Goal: Task Accomplishment & Management: Use online tool/utility

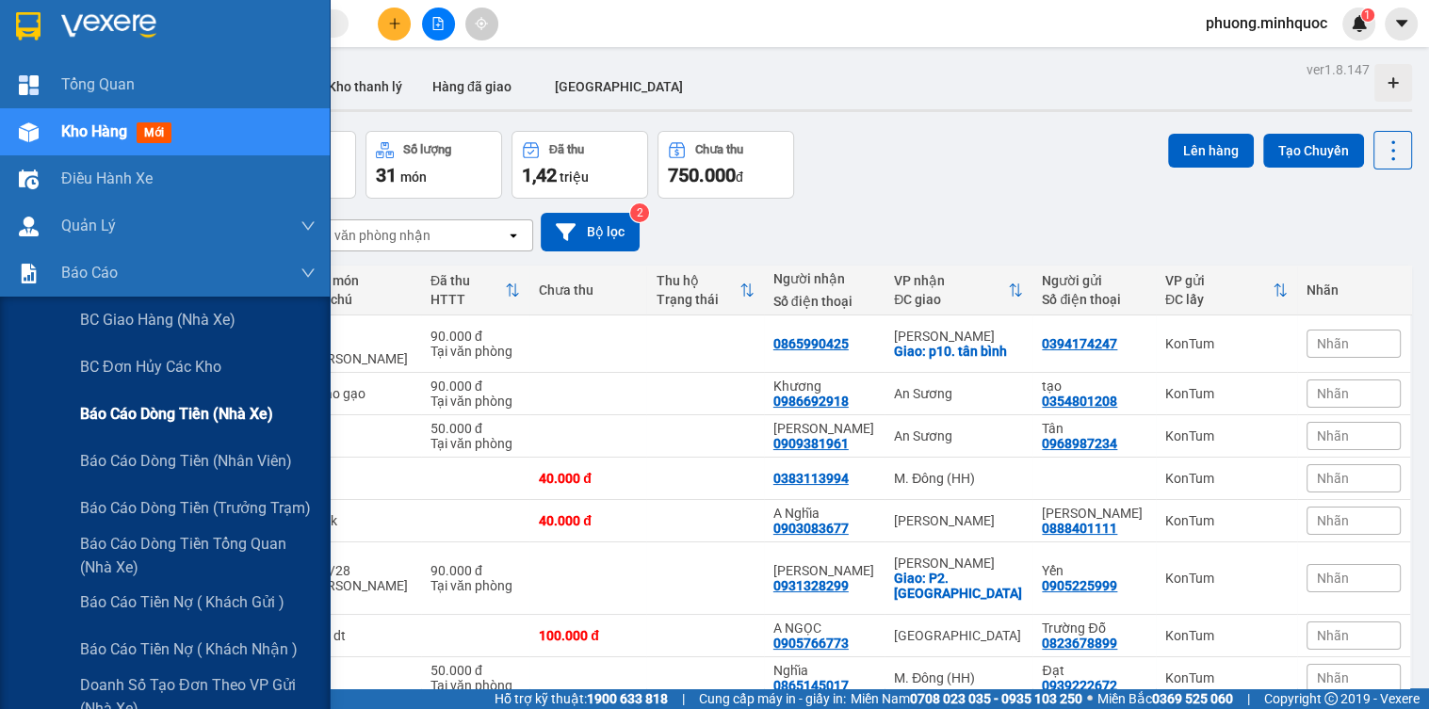
click at [137, 413] on span "Báo cáo dòng tiền (nhà xe)" at bounding box center [176, 414] width 193 height 24
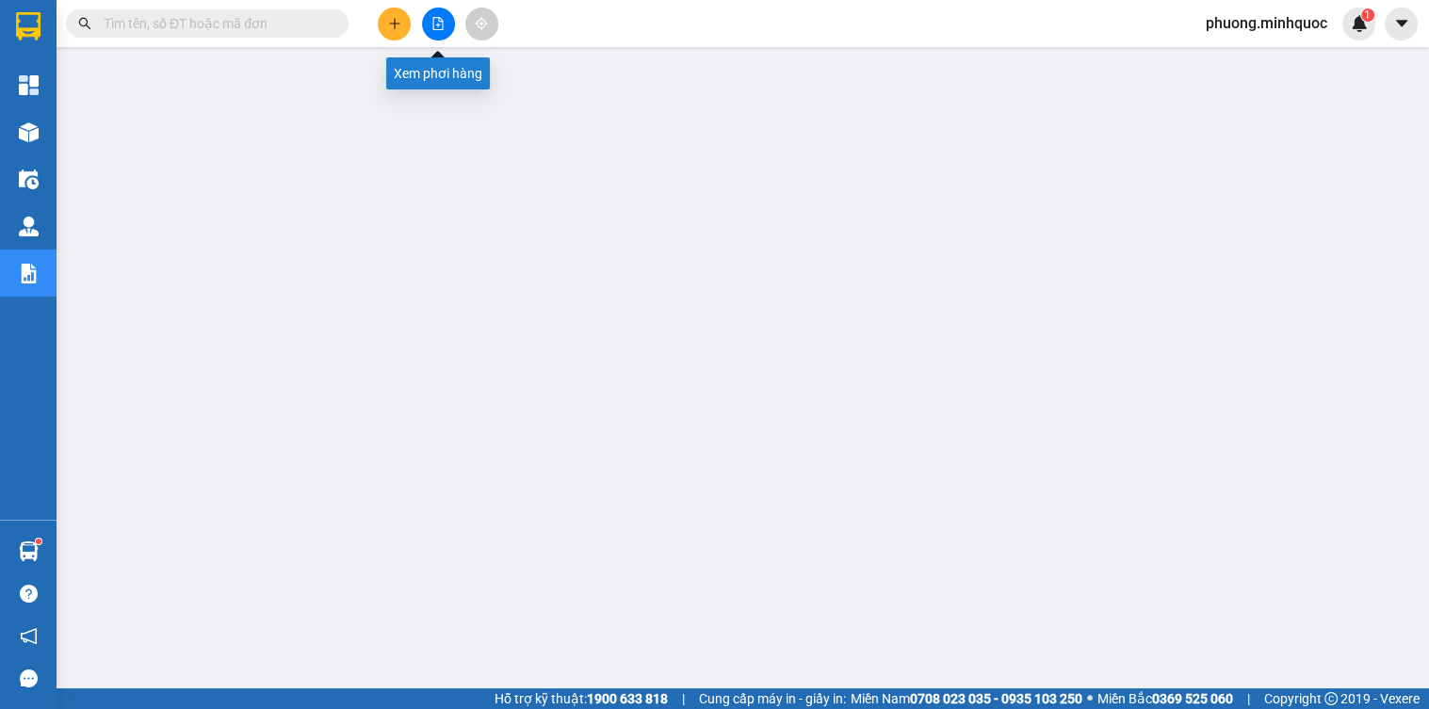
click at [442, 25] on icon "file-add" at bounding box center [438, 23] width 10 height 13
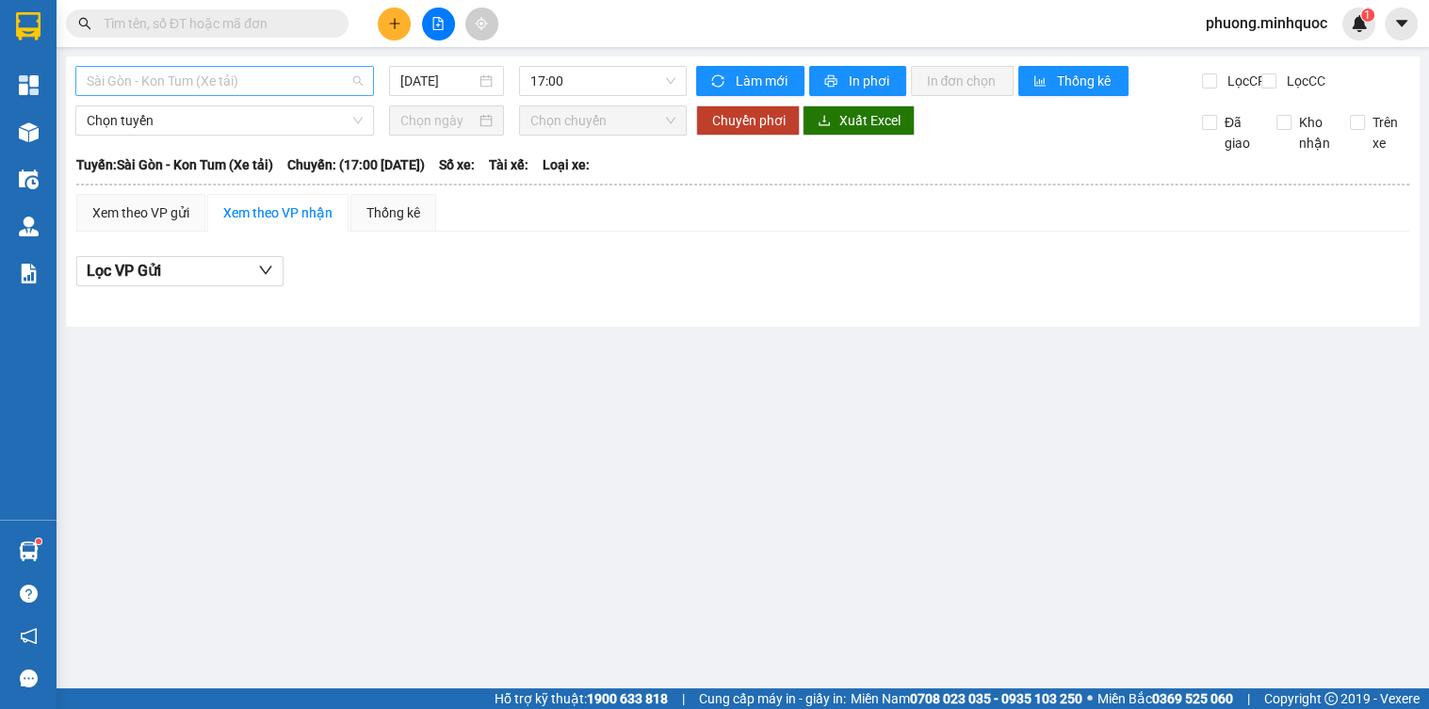
click at [254, 77] on span "Sài Gòn - Kon Tum (Xe tải)" at bounding box center [225, 81] width 276 height 28
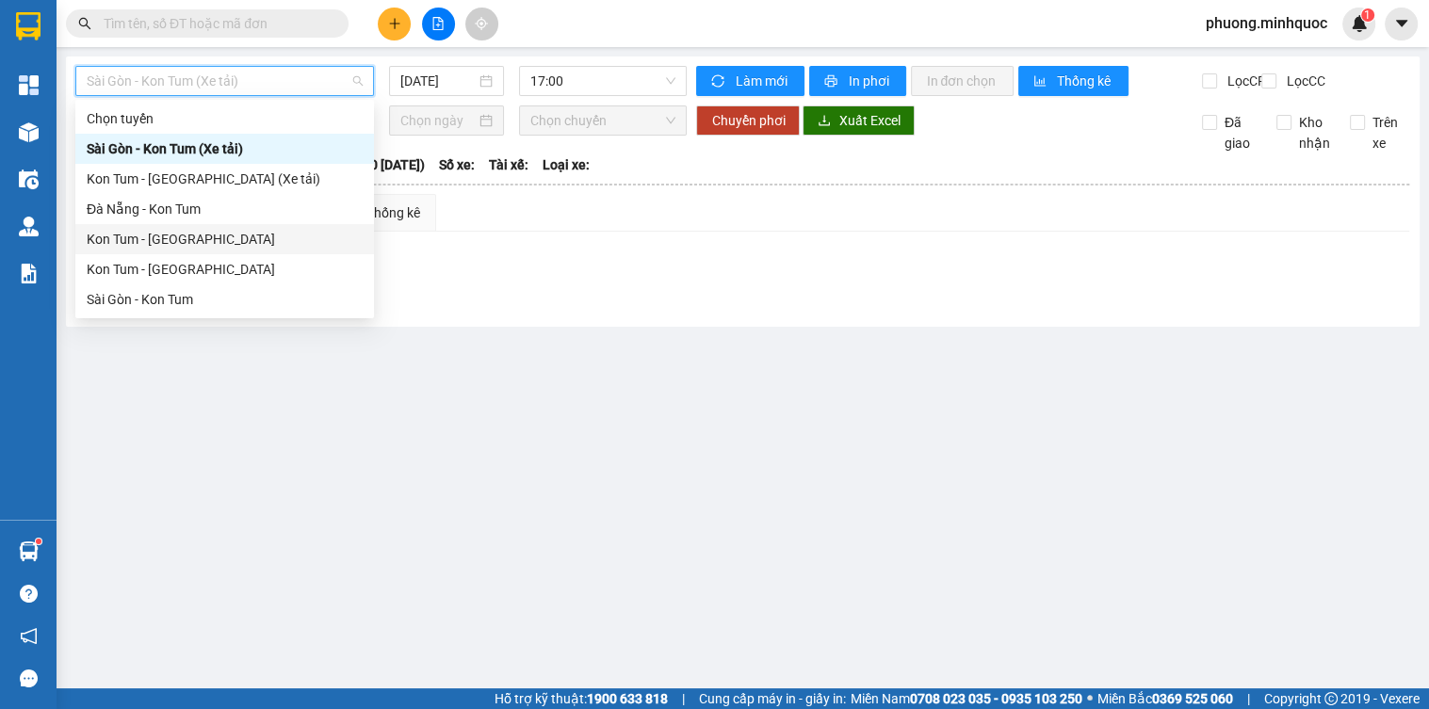
click at [177, 243] on div "Kon Tum - [GEOGRAPHIC_DATA]" at bounding box center [225, 239] width 276 height 21
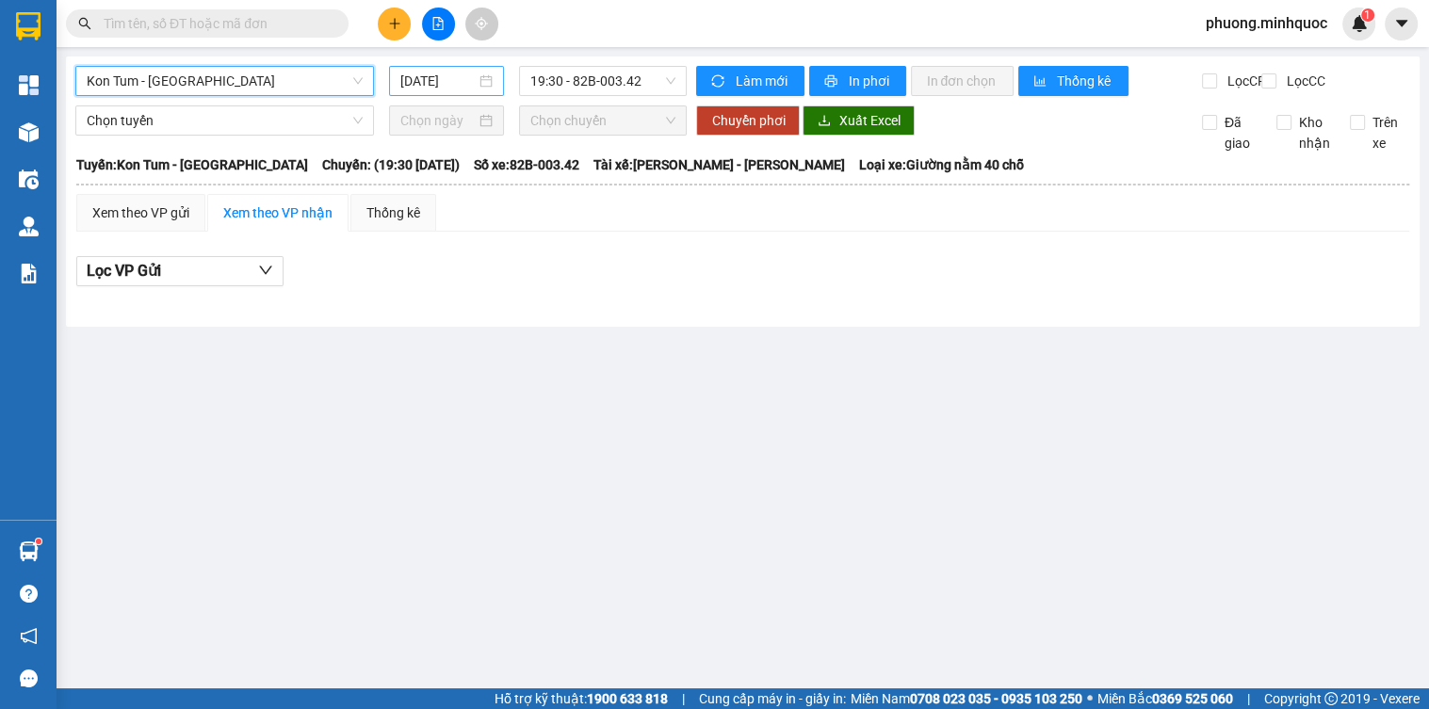
click at [448, 84] on input "[DATE]" at bounding box center [438, 81] width 76 height 21
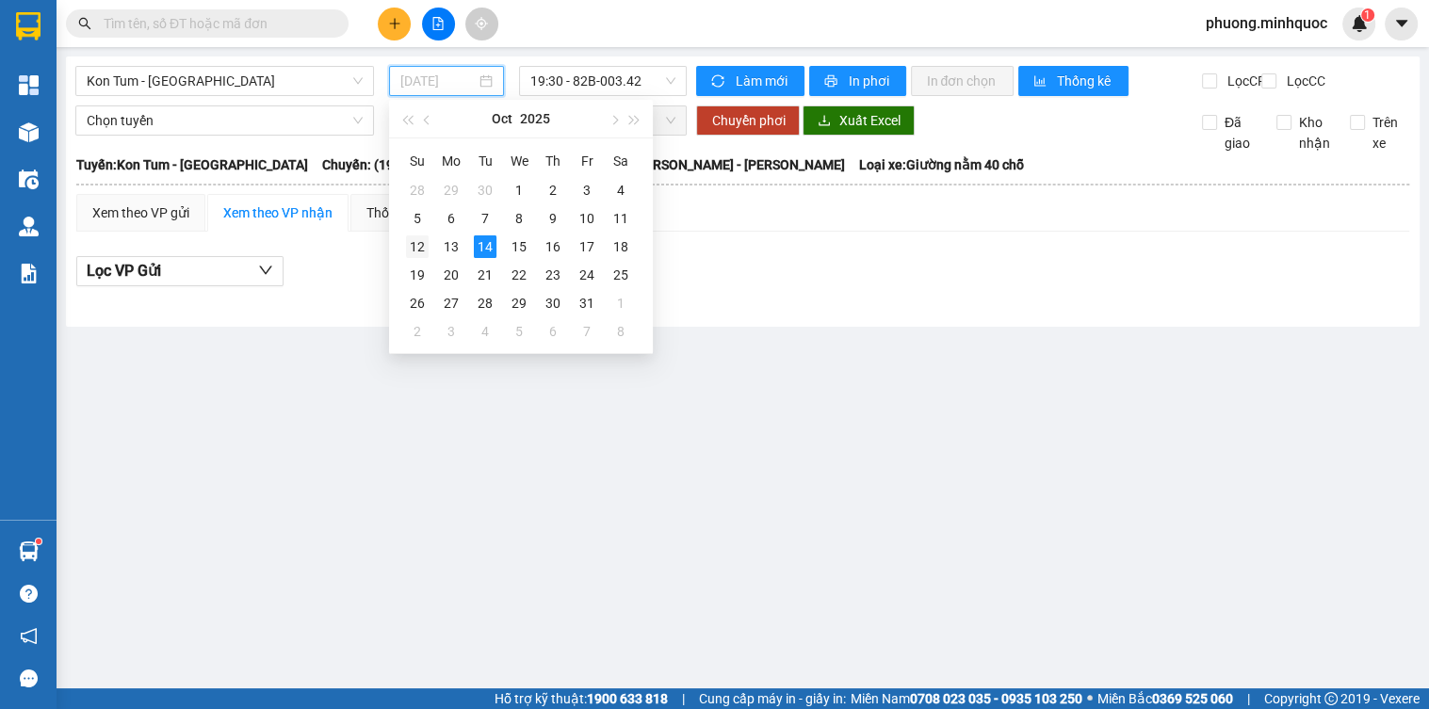
click at [422, 250] on div "12" at bounding box center [417, 247] width 23 height 23
type input "[DATE]"
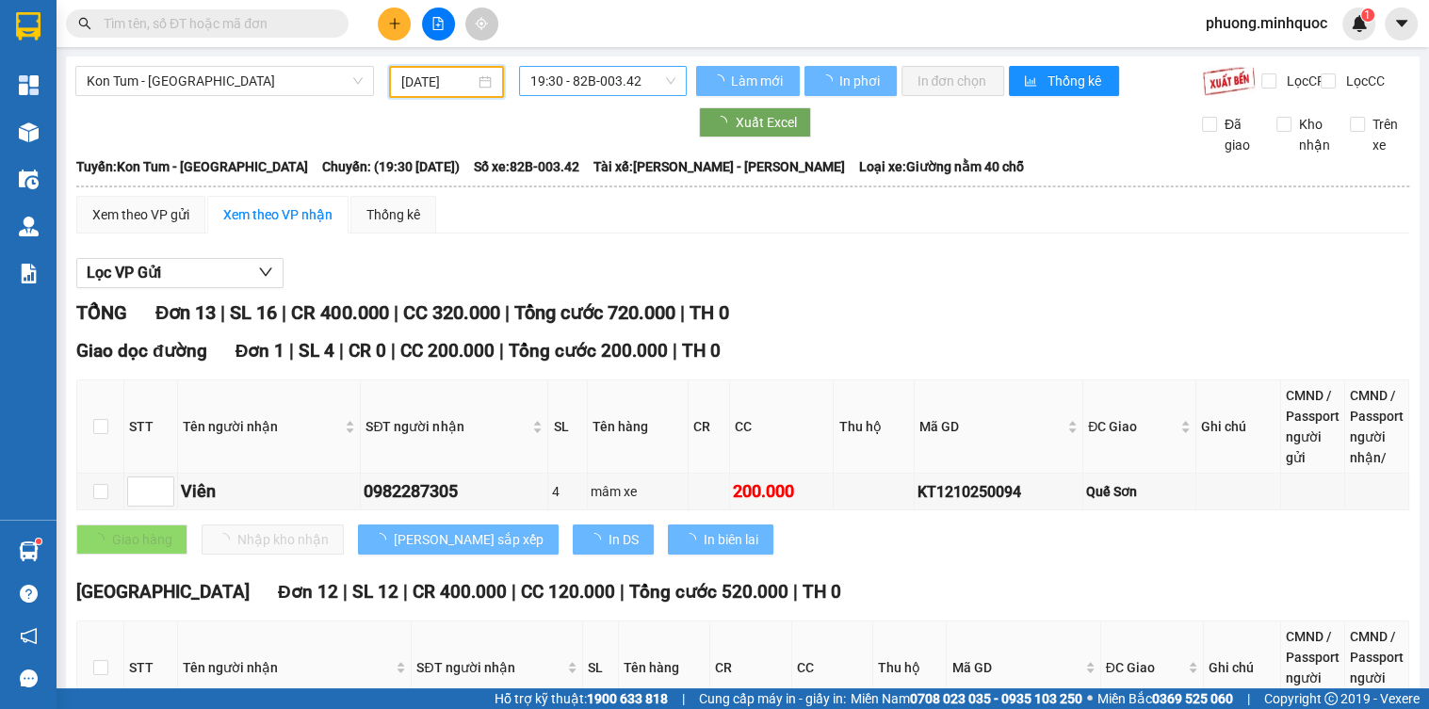
click at [610, 74] on span "19:30 - 82B-003.42" at bounding box center [602, 81] width 145 height 28
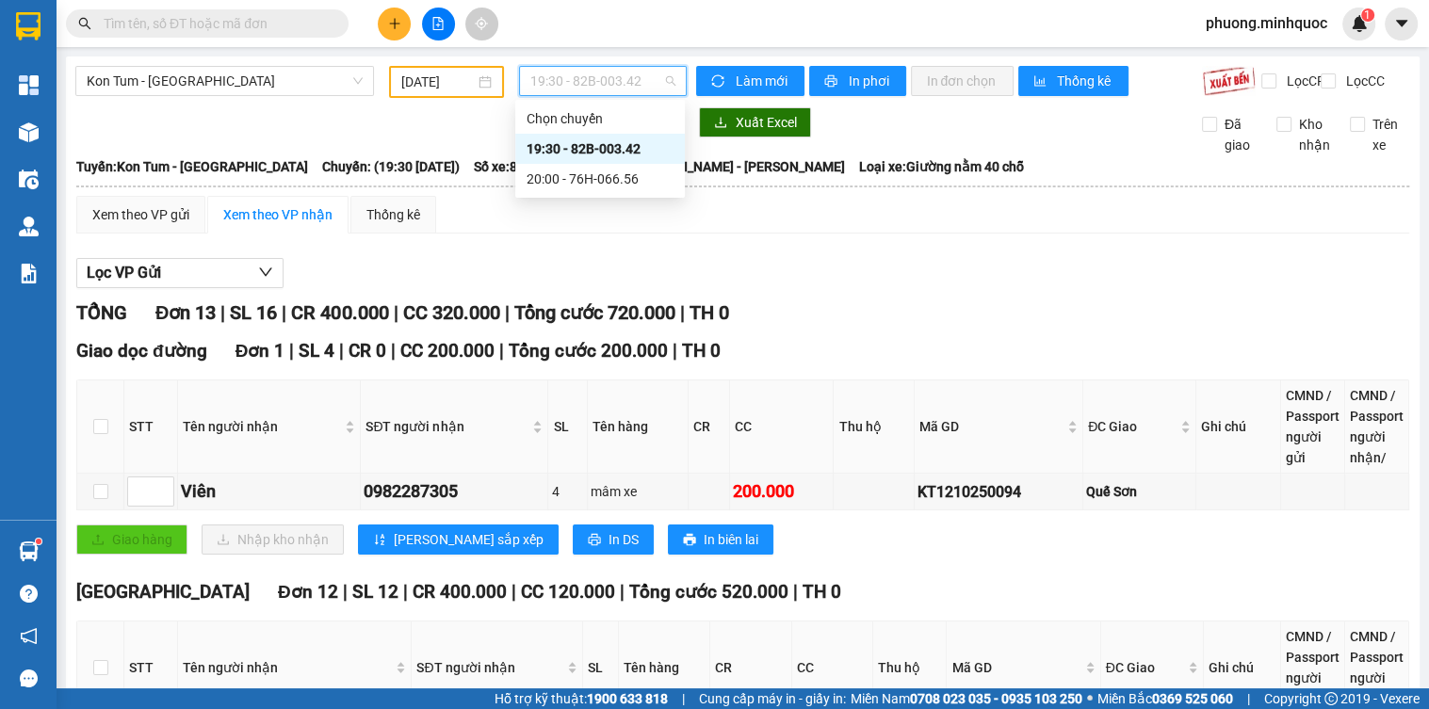
click at [892, 187] on hr at bounding box center [742, 187] width 1333 height 2
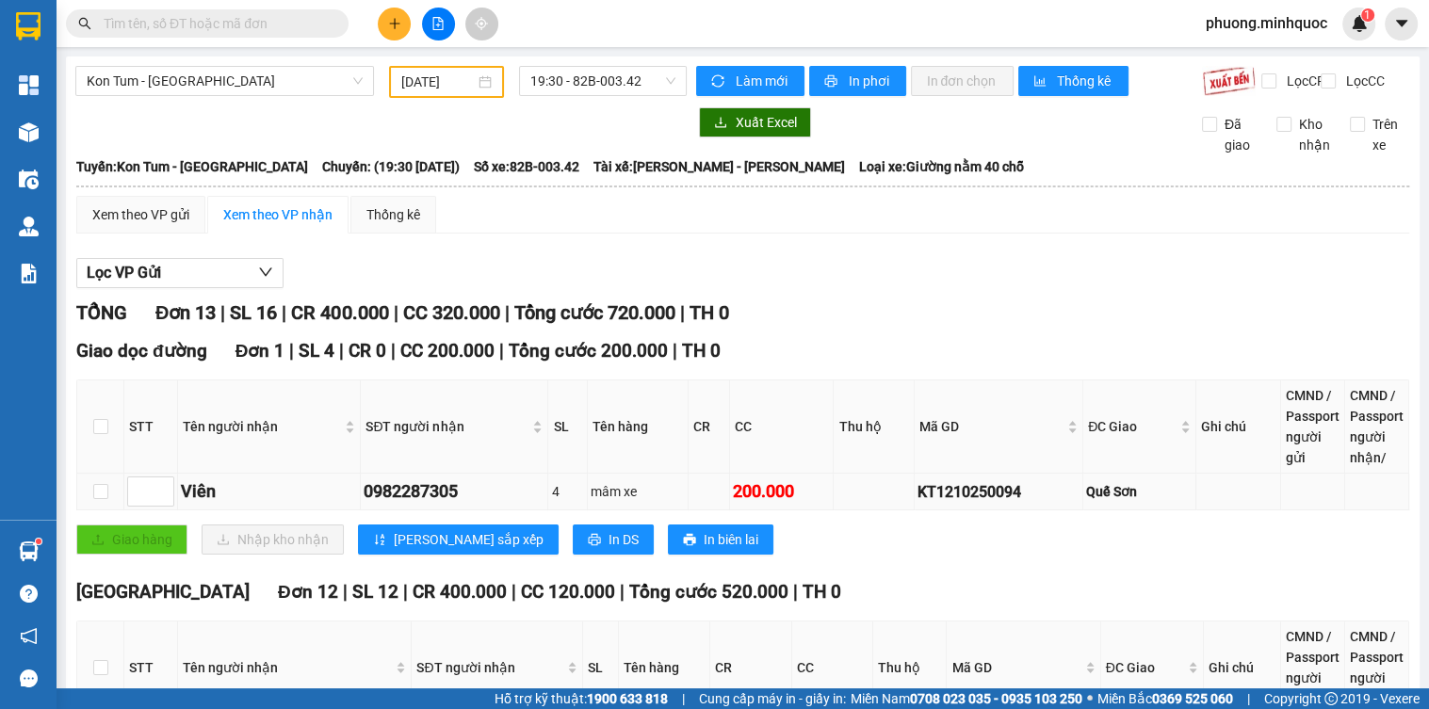
click at [923, 504] on div "KT1210250094" at bounding box center [999, 492] width 162 height 24
copy div "KT1210250094"
click at [280, 25] on input "text" at bounding box center [215, 23] width 222 height 21
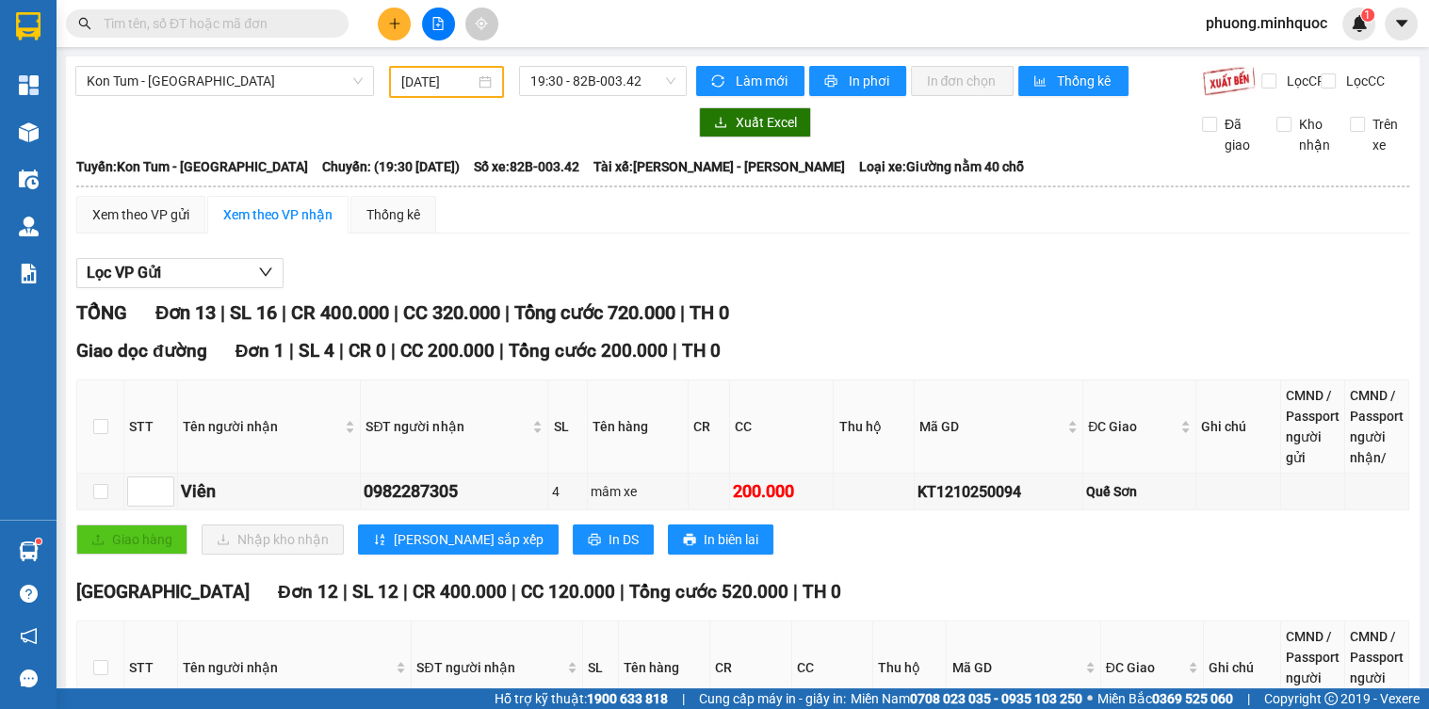
paste input "KT1210250094"
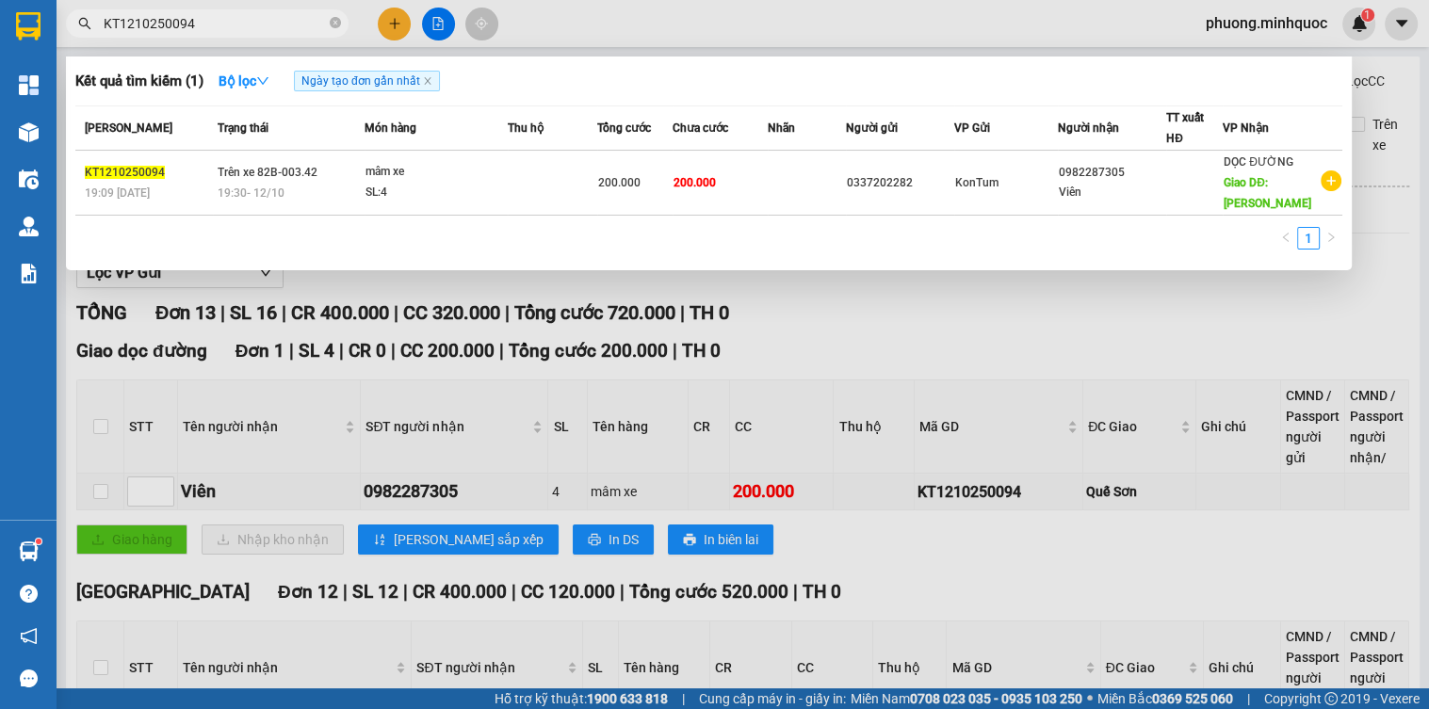
type input "KT1210250094"
click at [381, 168] on div "mâm xe" at bounding box center [436, 172] width 141 height 21
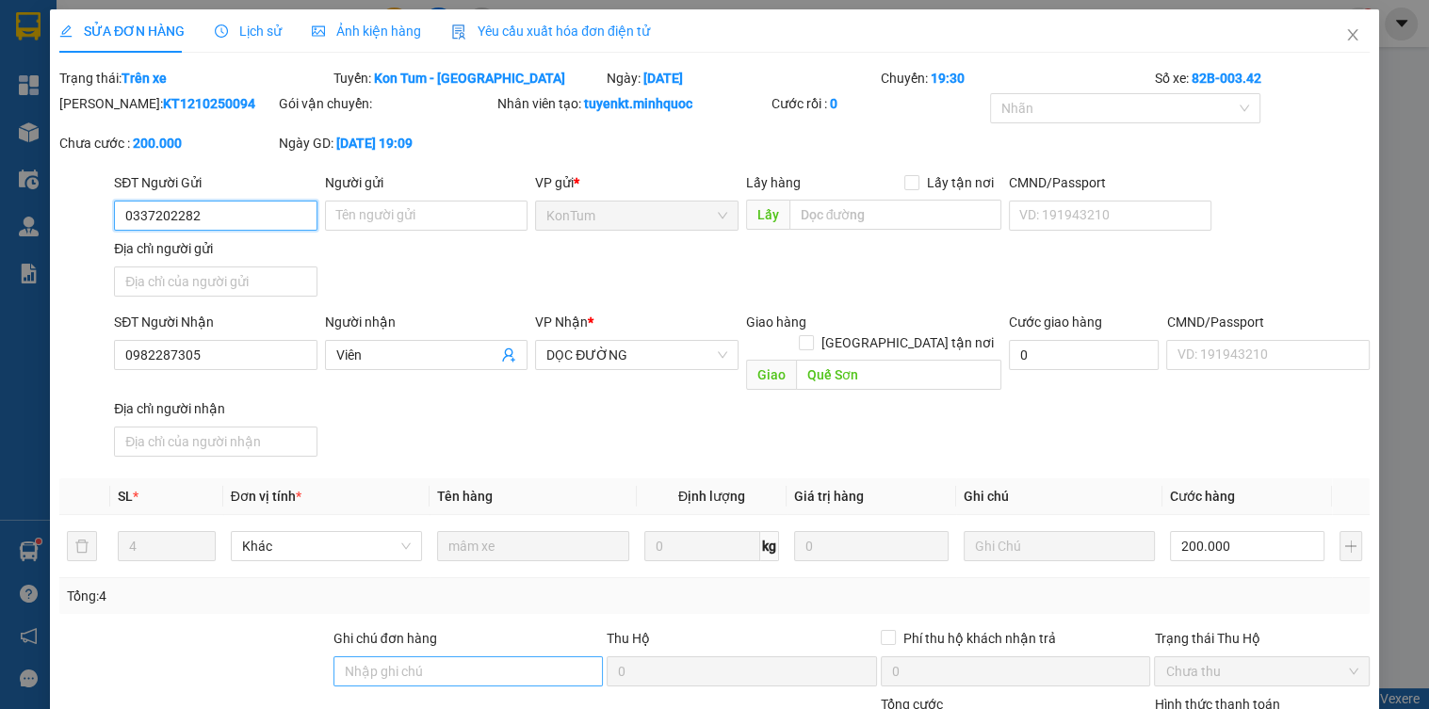
type input "0337202282"
type input "0982287305"
type input "Viên"
type input "Quế Sơn"
type input "0"
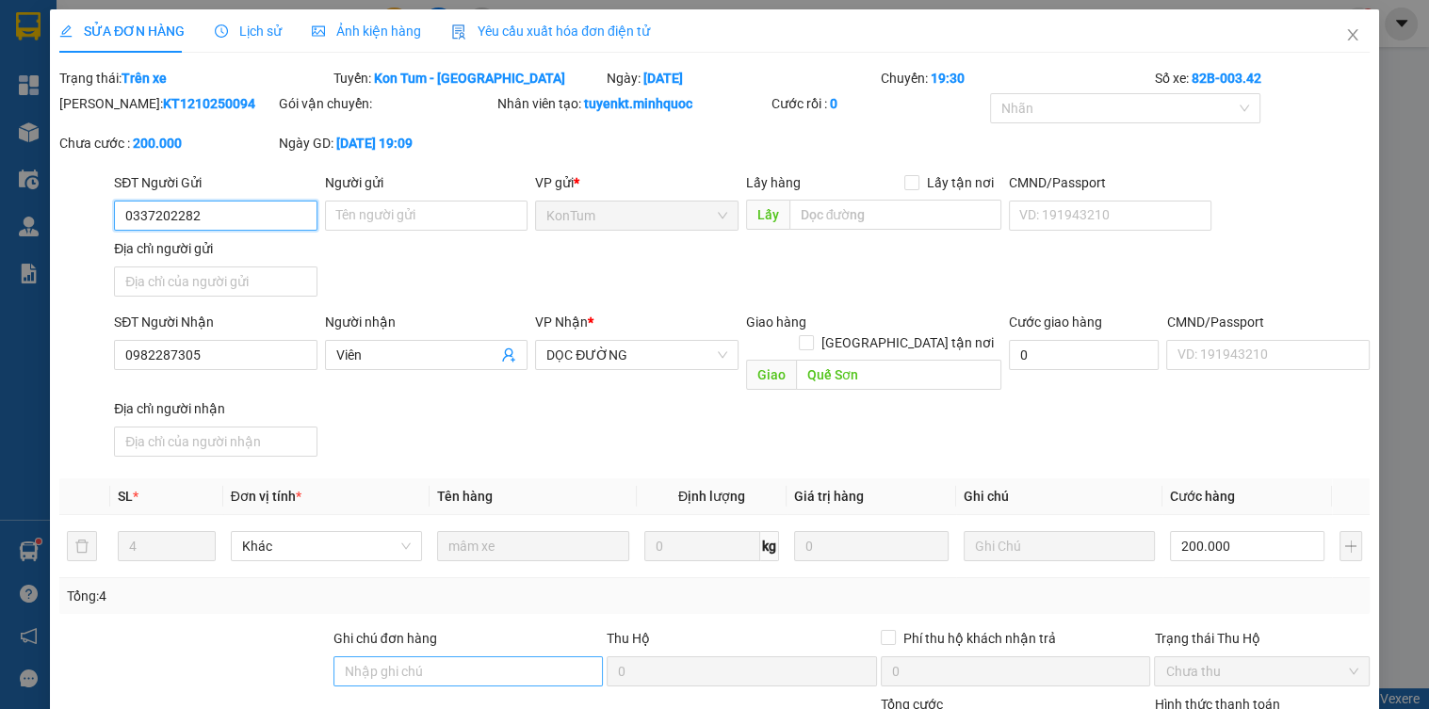
type input "200.000"
click at [1347, 35] on icon "close" at bounding box center [1352, 34] width 15 height 15
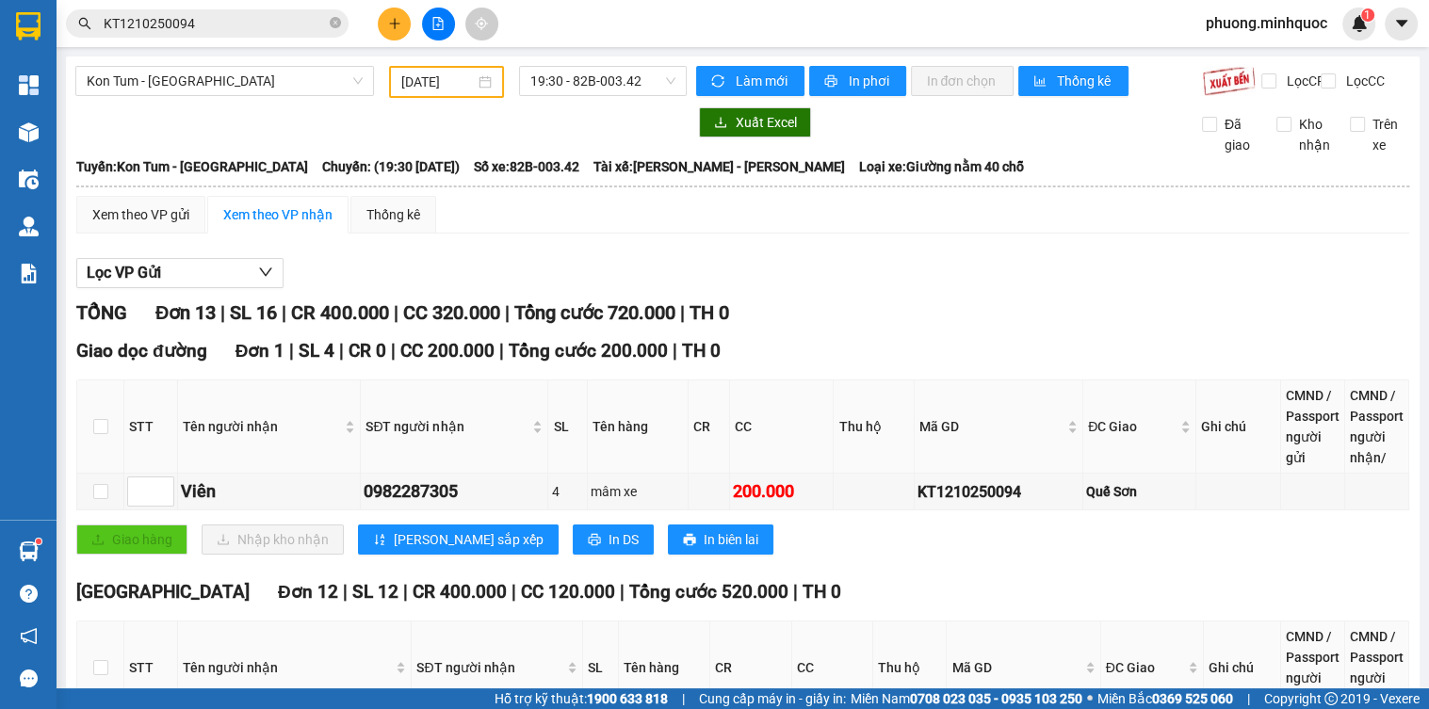
click at [858, 364] on div "Giao dọc đường Đơn 1 | SL 4 | CR 0 | CC 200.000 | Tổng cước 200.000 | TH 0" at bounding box center [742, 351] width 1333 height 28
